Goal: Task Accomplishment & Management: Manage account settings

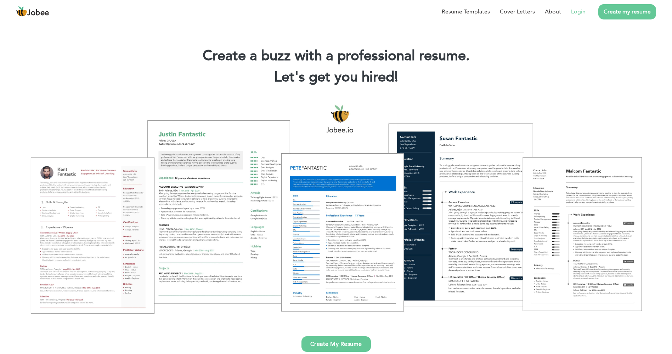
click at [579, 12] on link "Login" at bounding box center [578, 11] width 15 height 9
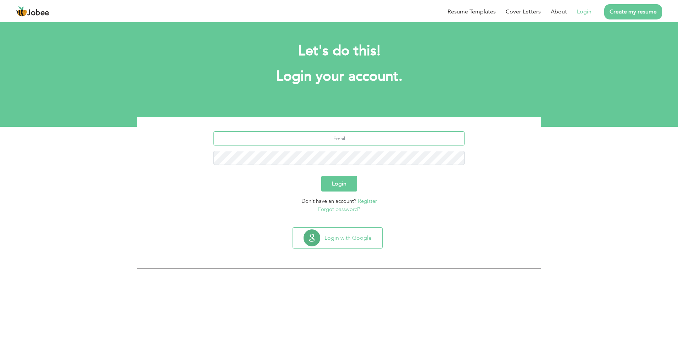
click at [337, 142] on input "text" at bounding box center [338, 139] width 251 height 14
type input "[EMAIL_ADDRESS][DOMAIN_NAME]"
click at [321, 176] on button "Login" at bounding box center [339, 184] width 36 height 16
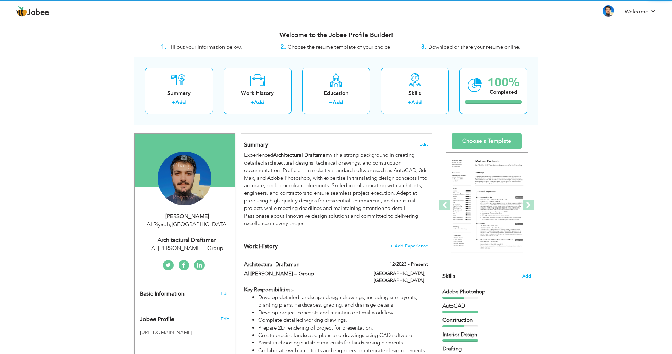
click at [191, 173] on div "Change Remove" at bounding box center [185, 179] width 54 height 54
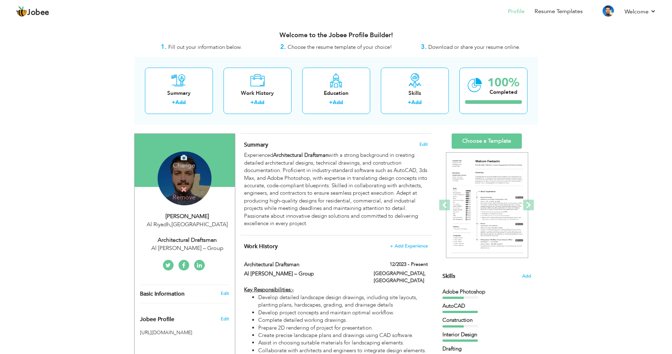
click at [181, 160] on icon at bounding box center [184, 158] width 6 height 6
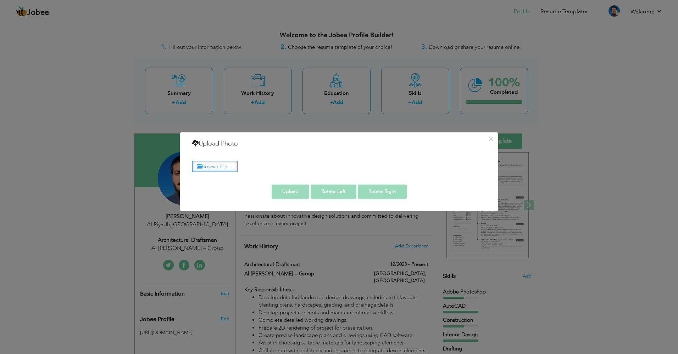
click at [223, 169] on label "Browse File ..." at bounding box center [214, 166] width 45 height 11
click at [0, 0] on input "Browse File ..." at bounding box center [0, 0] width 0 height 0
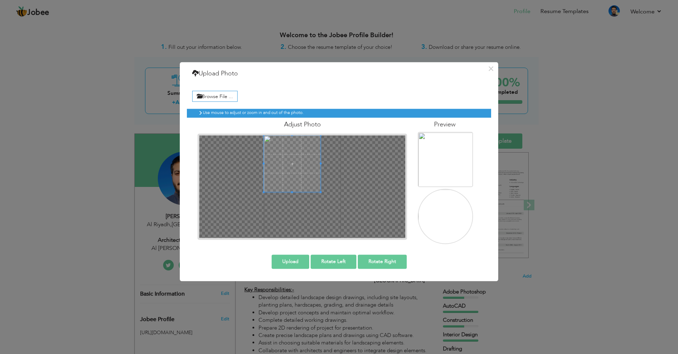
click at [262, 156] on div at bounding box center [302, 187] width 206 height 103
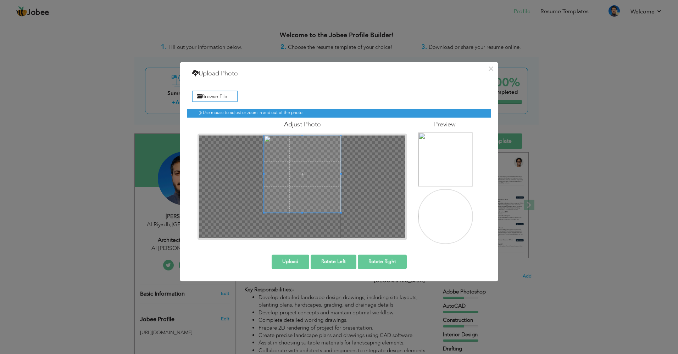
click at [384, 228] on div at bounding box center [302, 187] width 206 height 103
click at [310, 196] on span at bounding box center [302, 181] width 77 height 77
click at [293, 264] on button "Upload" at bounding box center [291, 262] width 38 height 14
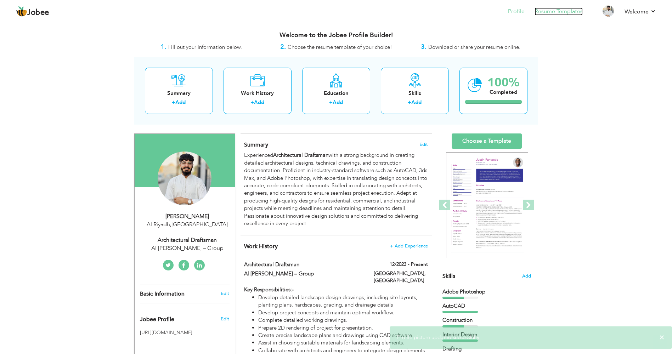
click at [544, 11] on link "Resume Templates" at bounding box center [559, 11] width 48 height 8
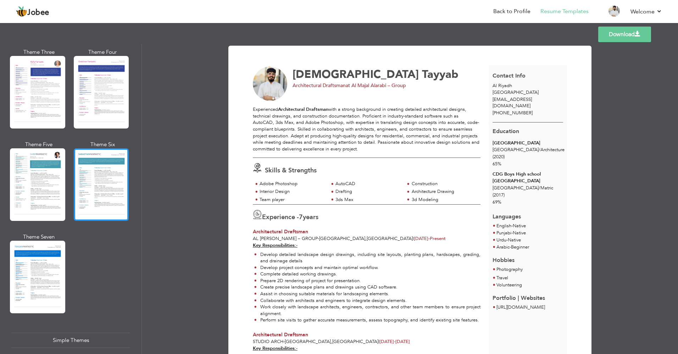
scroll to position [957, 0]
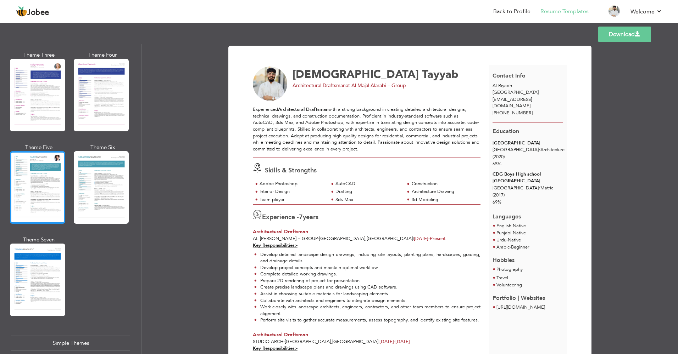
click at [40, 190] on div at bounding box center [37, 187] width 55 height 73
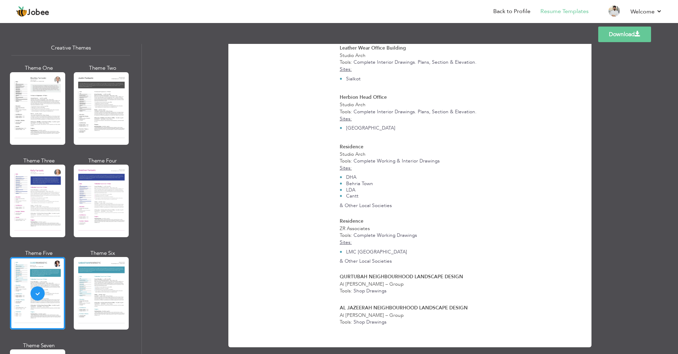
scroll to position [1035, 0]
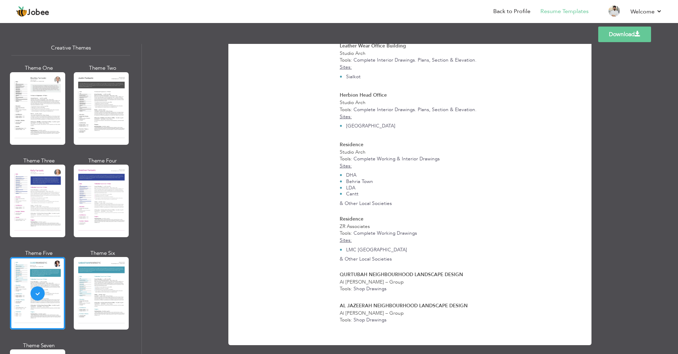
click at [629, 39] on link "Download" at bounding box center [624, 35] width 53 height 16
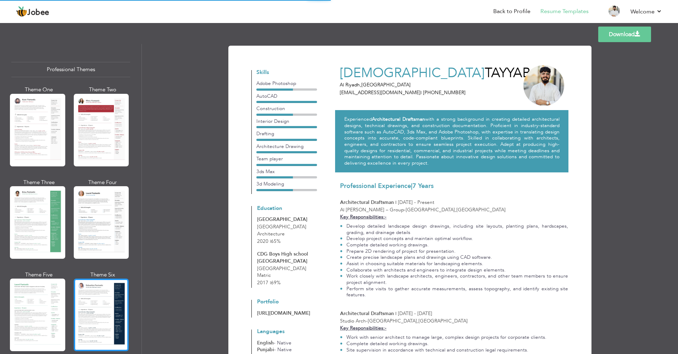
scroll to position [0, 0]
